Goal: Book appointment/travel/reservation

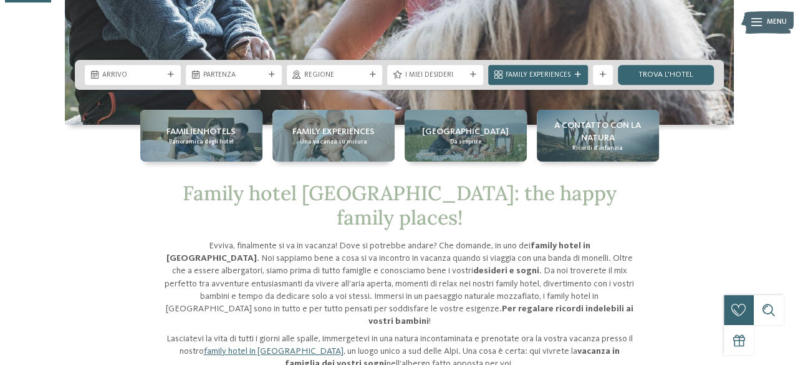
scroll to position [255, 0]
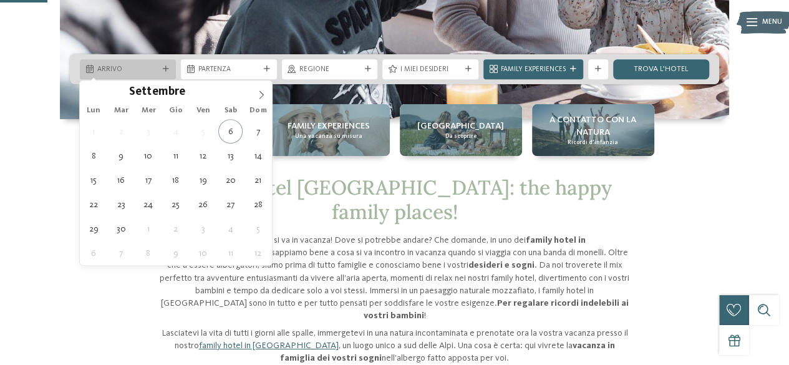
click at [159, 71] on div "Arrivo" at bounding box center [128, 69] width 66 height 11
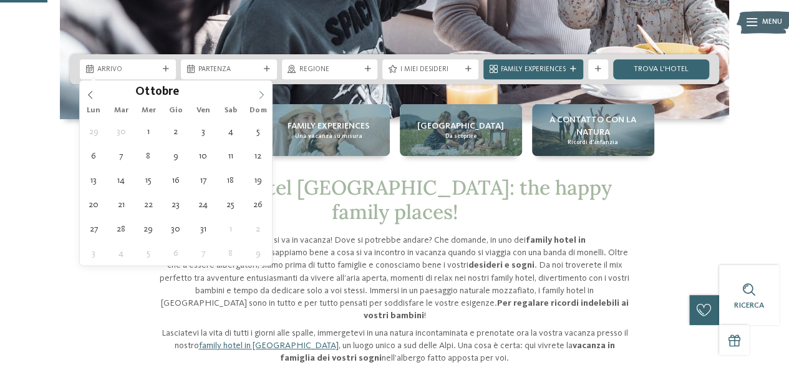
click at [259, 94] on icon at bounding box center [261, 94] width 9 height 9
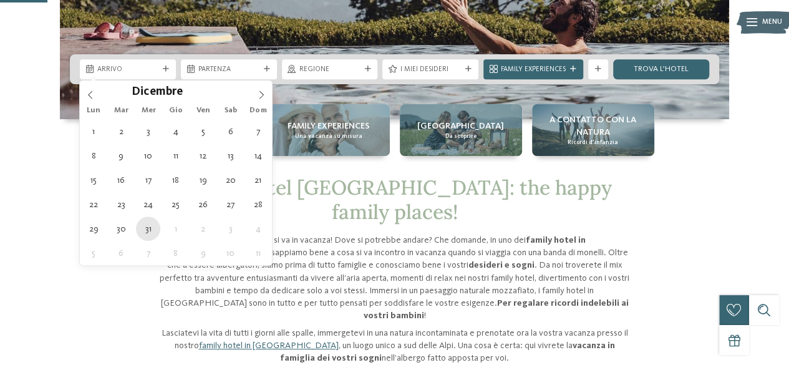
type div "31.12.2025"
type input "****"
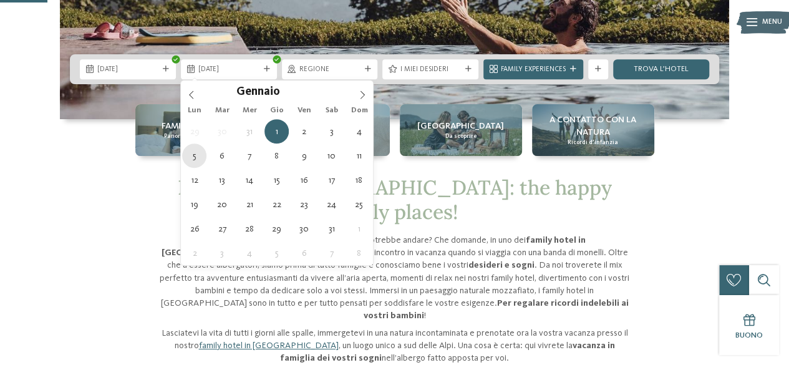
type div "05.01.2026"
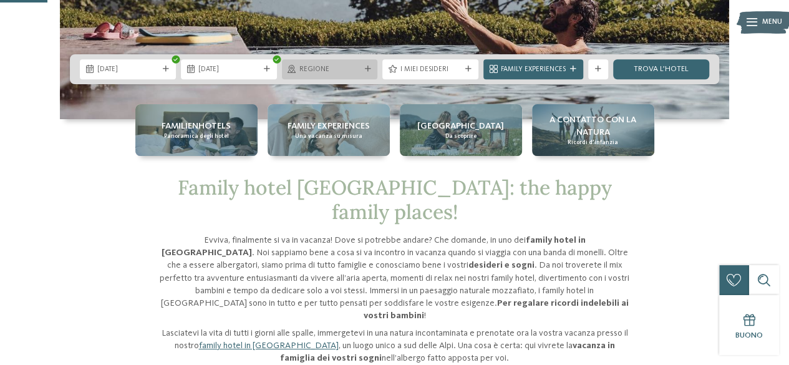
click at [367, 67] on icon at bounding box center [367, 69] width 6 height 6
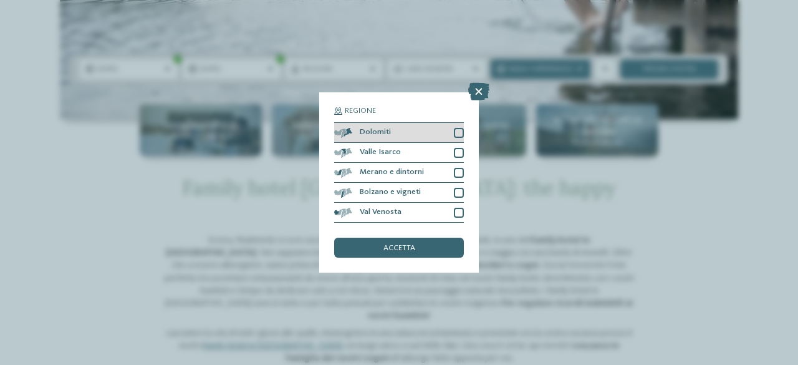
click at [461, 130] on div at bounding box center [459, 133] width 10 height 10
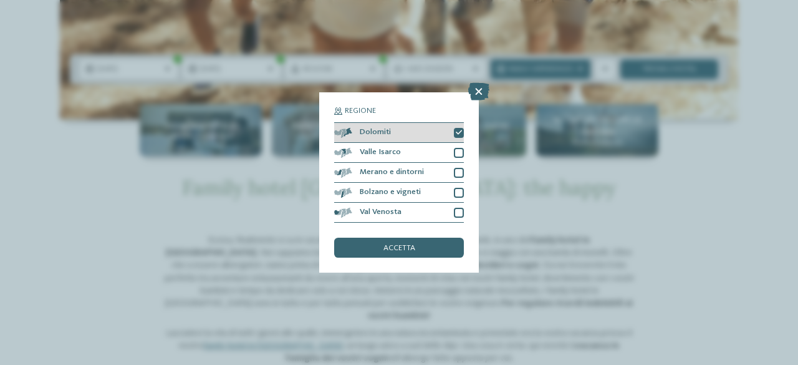
click at [461, 130] on icon at bounding box center [459, 133] width 6 height 6
click at [399, 247] on span "accetta" at bounding box center [399, 248] width 32 height 8
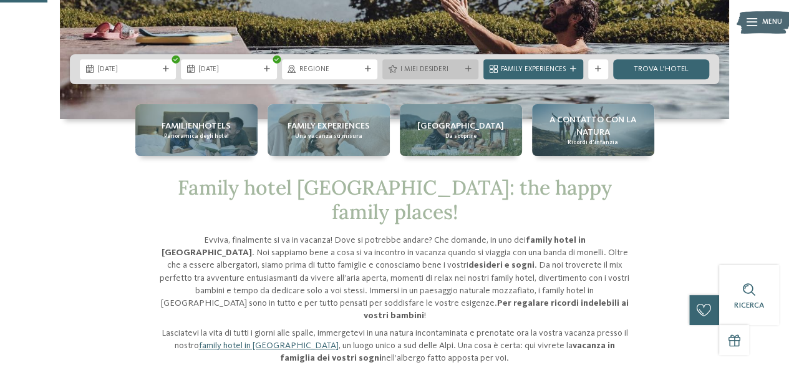
click at [456, 69] on span "I miei desideri" at bounding box center [430, 70] width 61 height 10
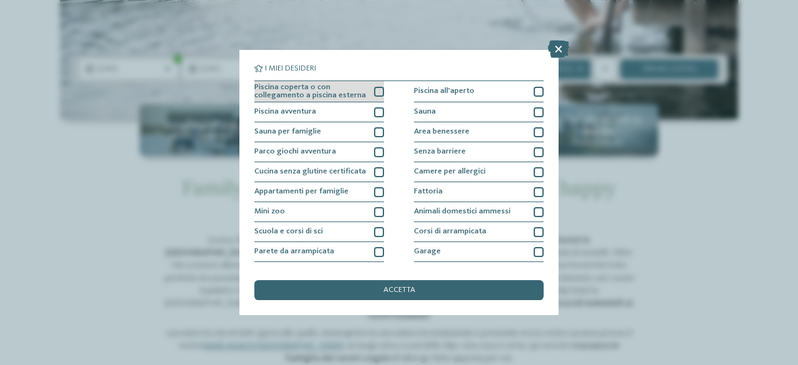
click at [377, 94] on div at bounding box center [379, 92] width 10 height 10
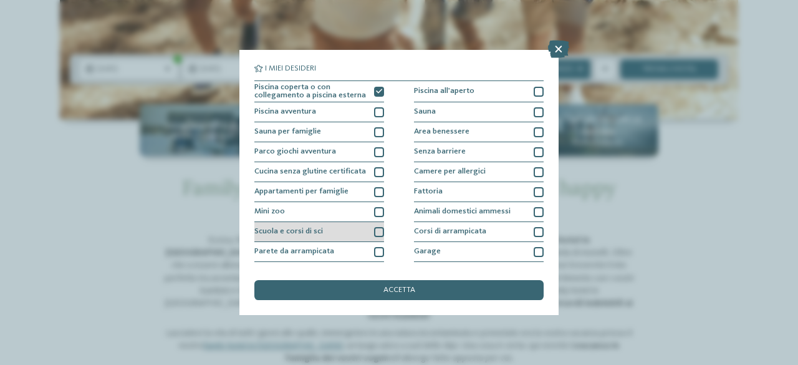
click at [377, 229] on div at bounding box center [379, 232] width 10 height 10
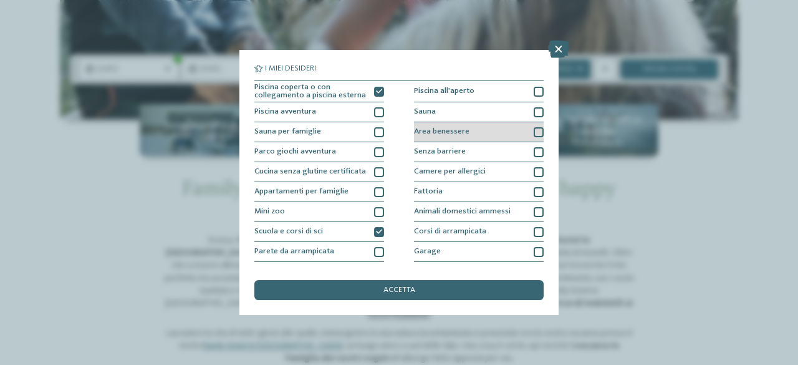
click at [534, 132] on div at bounding box center [539, 132] width 10 height 10
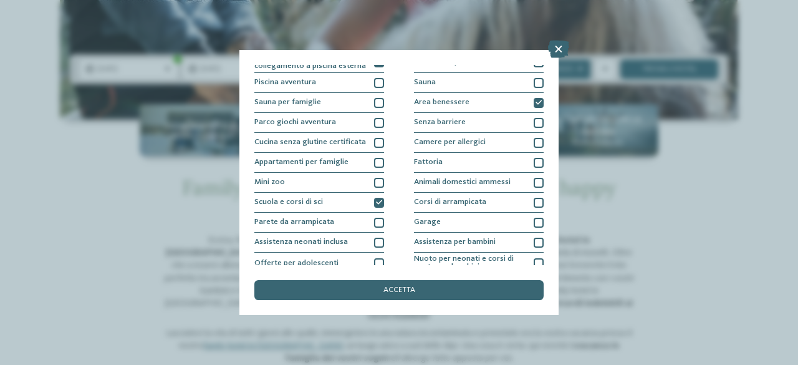
scroll to position [59, 0]
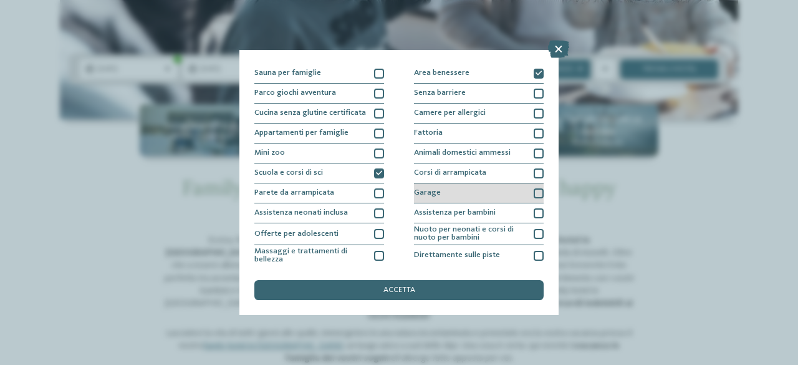
click at [534, 193] on div at bounding box center [539, 193] width 10 height 10
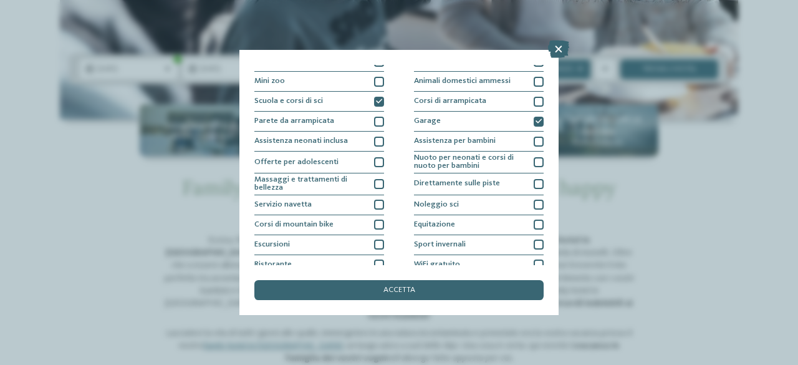
scroll to position [136, 0]
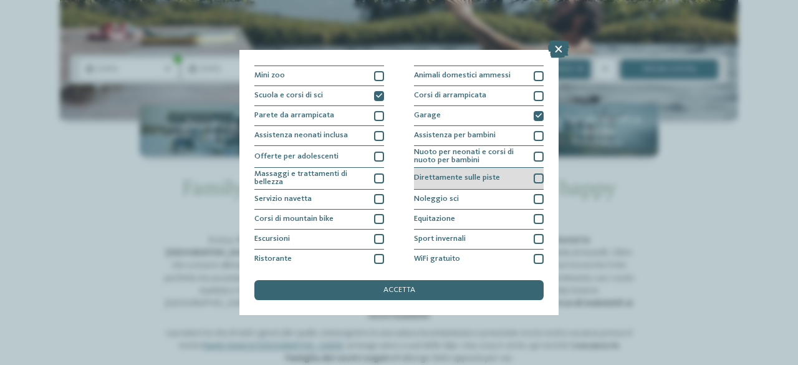
click at [534, 180] on div at bounding box center [539, 178] width 10 height 10
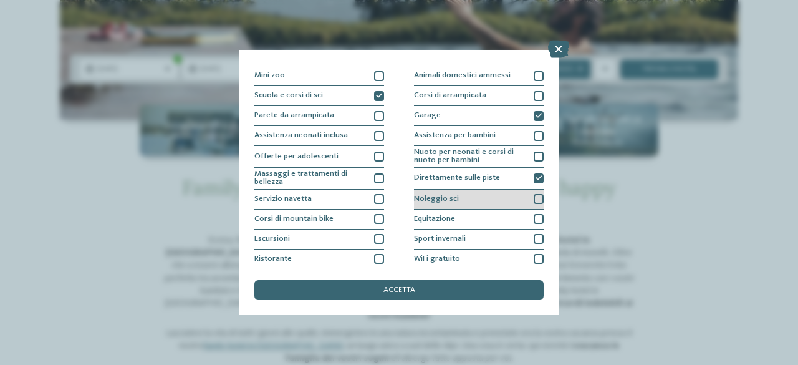
click at [534, 199] on div at bounding box center [539, 199] width 10 height 10
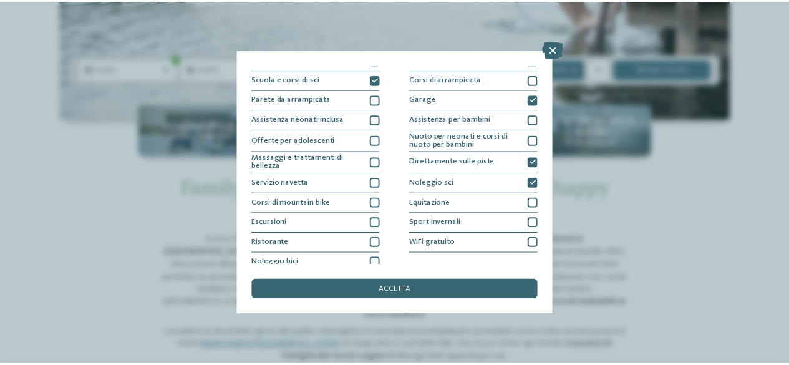
scroll to position [158, 0]
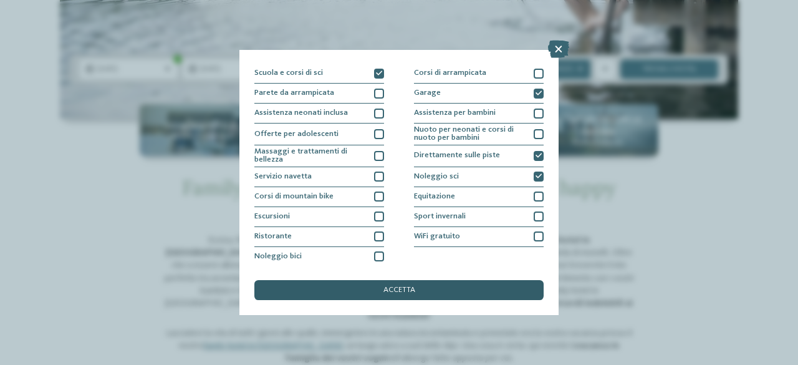
click at [404, 290] on span "accetta" at bounding box center [399, 290] width 32 height 8
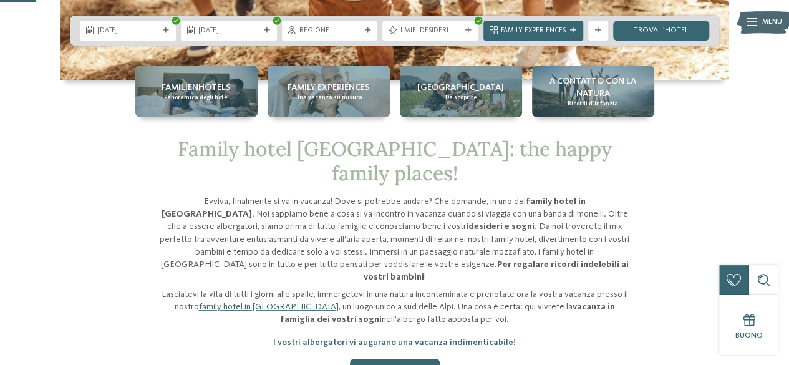
scroll to position [204, 0]
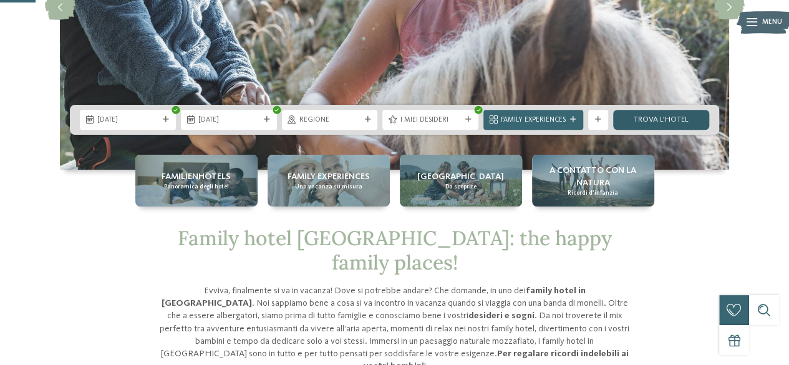
click at [671, 119] on link "trova l’hotel" at bounding box center [661, 120] width 96 height 20
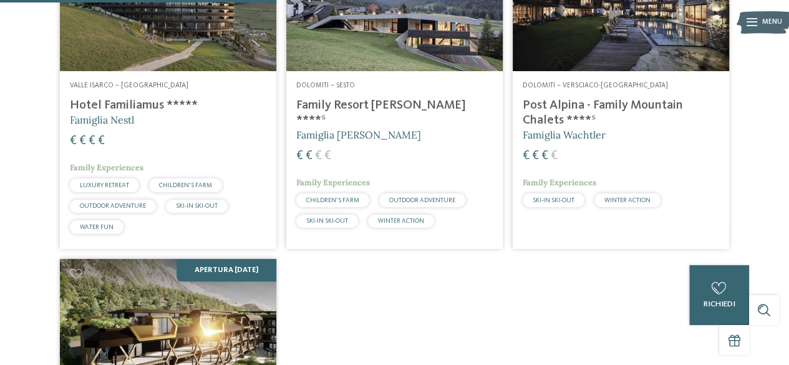
scroll to position [433, 0]
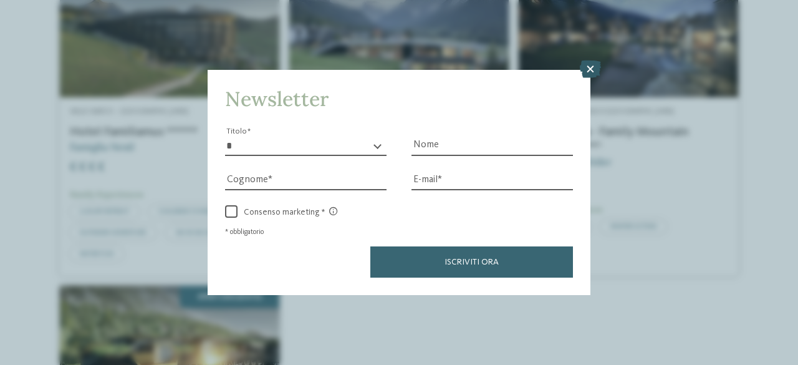
click at [592, 68] on icon at bounding box center [590, 68] width 21 height 17
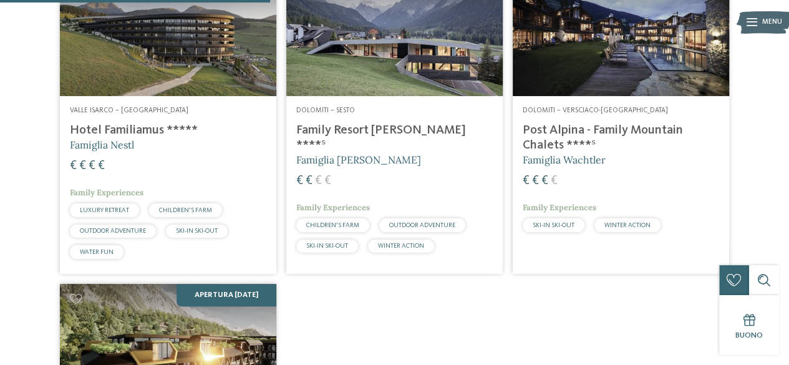
click at [542, 126] on h4 "Post Alpina - Family Mountain Chalets ****ˢ" at bounding box center [620, 138] width 196 height 30
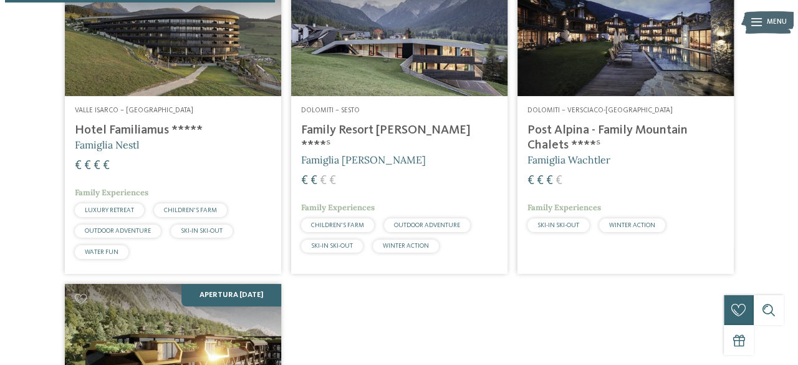
scroll to position [113, 0]
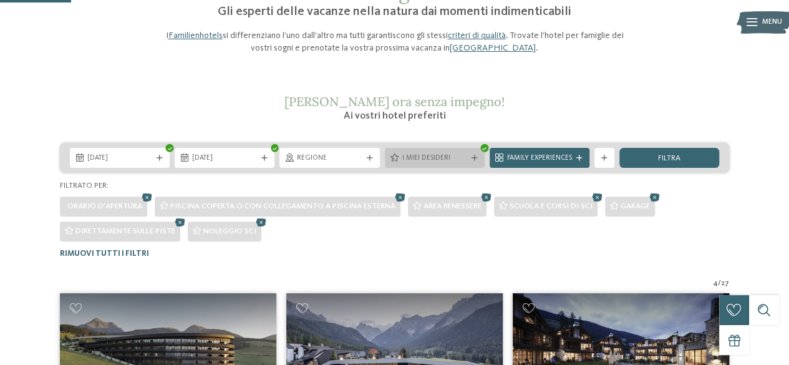
click at [465, 157] on span "I miei desideri" at bounding box center [434, 158] width 65 height 10
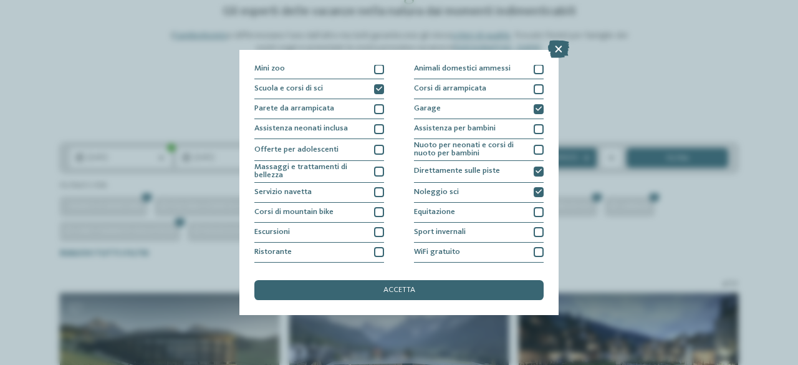
scroll to position [158, 0]
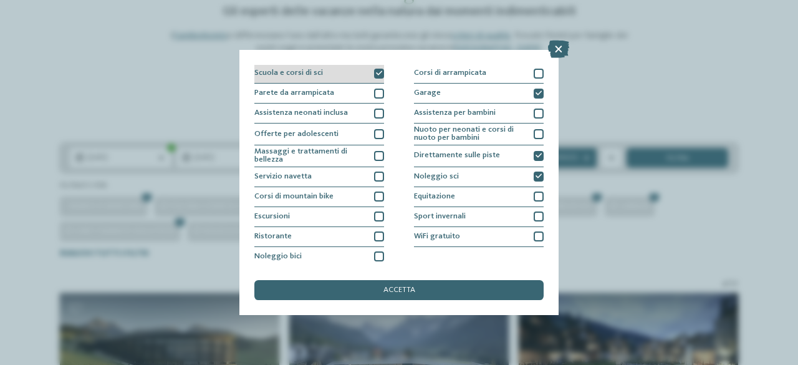
click at [376, 72] on icon at bounding box center [379, 73] width 6 height 6
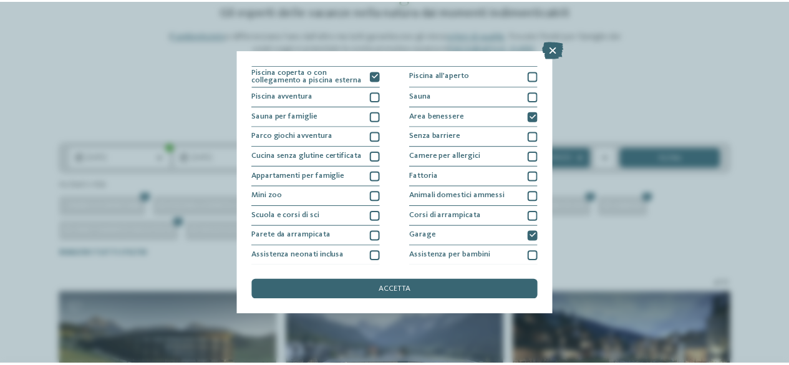
scroll to position [14, 0]
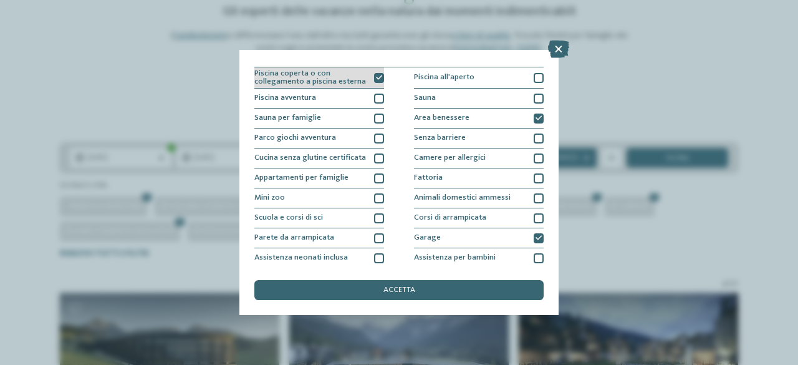
click at [374, 75] on div at bounding box center [379, 78] width 10 height 10
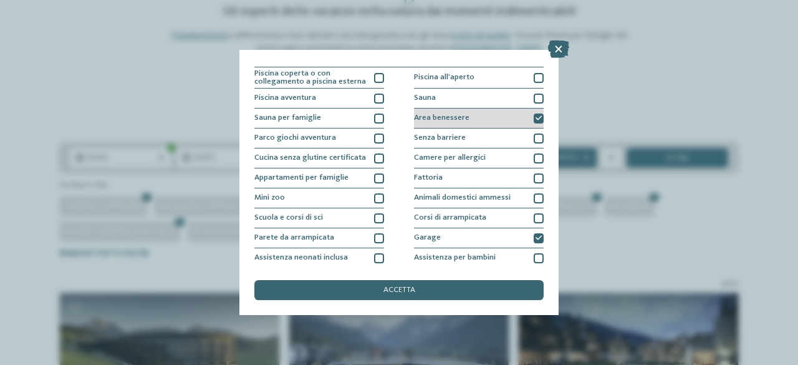
click at [536, 116] on icon at bounding box center [539, 118] width 6 height 6
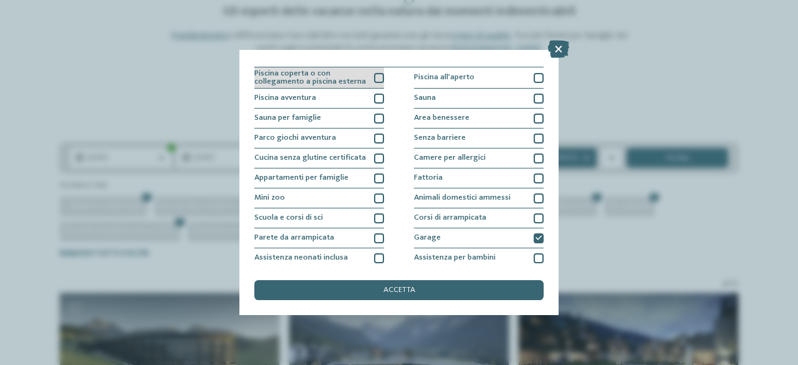
click at [377, 80] on div at bounding box center [379, 78] width 10 height 10
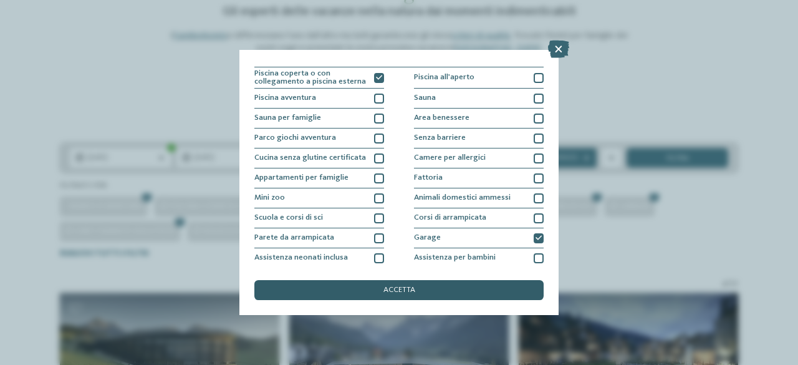
click at [403, 290] on span "accetta" at bounding box center [399, 290] width 32 height 8
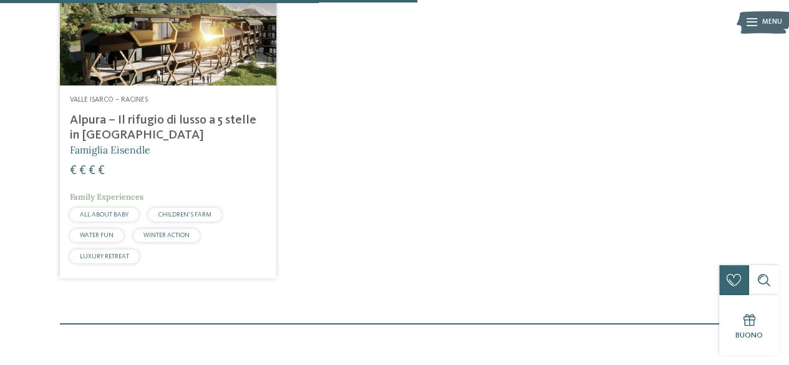
scroll to position [634, 0]
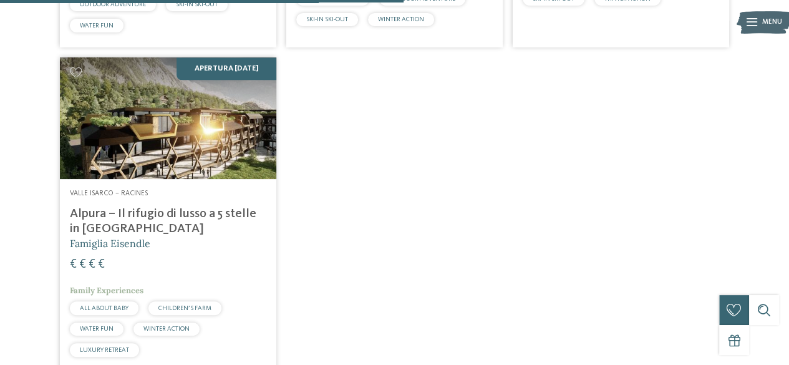
click at [183, 138] on img at bounding box center [168, 118] width 216 height 122
